Goal: Task Accomplishment & Management: Manage account settings

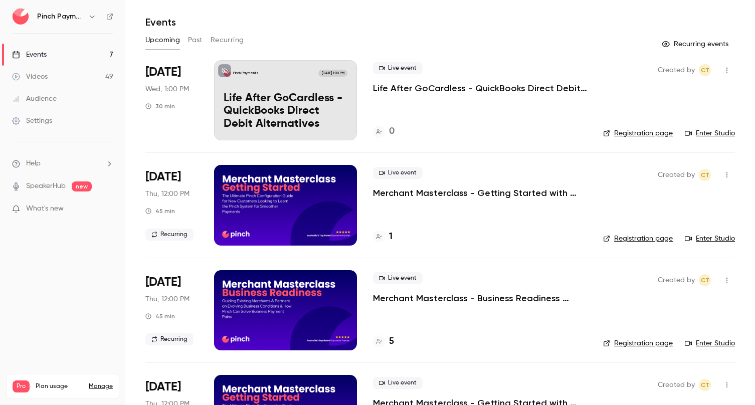
scroll to position [123, 0]
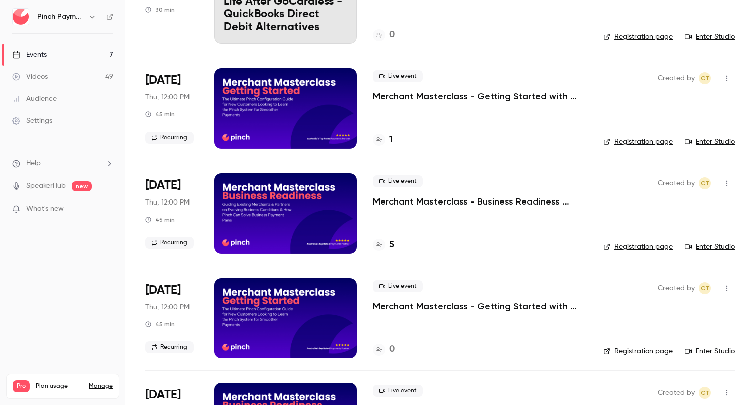
click at [394, 246] on h4 "5" at bounding box center [391, 245] width 5 height 14
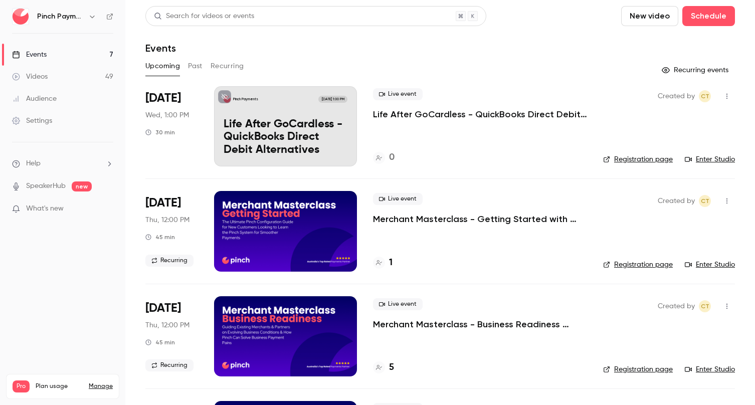
click at [731, 98] on button "button" at bounding box center [727, 96] width 16 height 16
click at [662, 227] on div "Delete" at bounding box center [688, 226] width 76 height 10
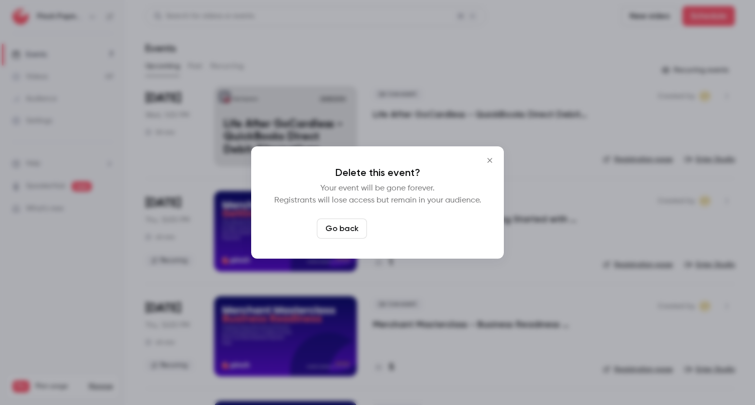
click at [409, 228] on button "Delete event" at bounding box center [404, 229] width 67 height 20
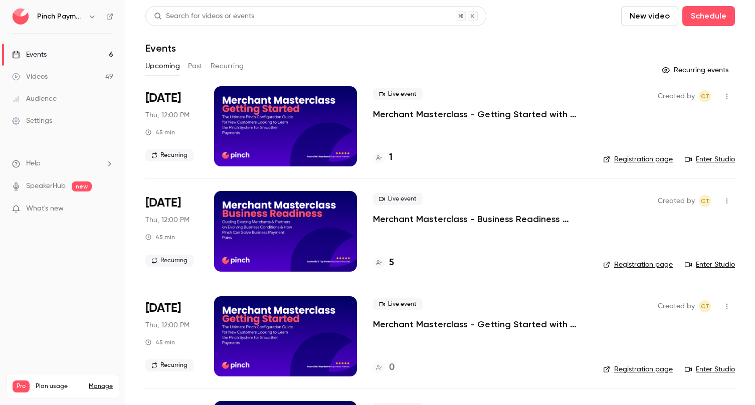
click at [549, 50] on div "Events" at bounding box center [440, 48] width 590 height 12
